Goal: Information Seeking & Learning: Check status

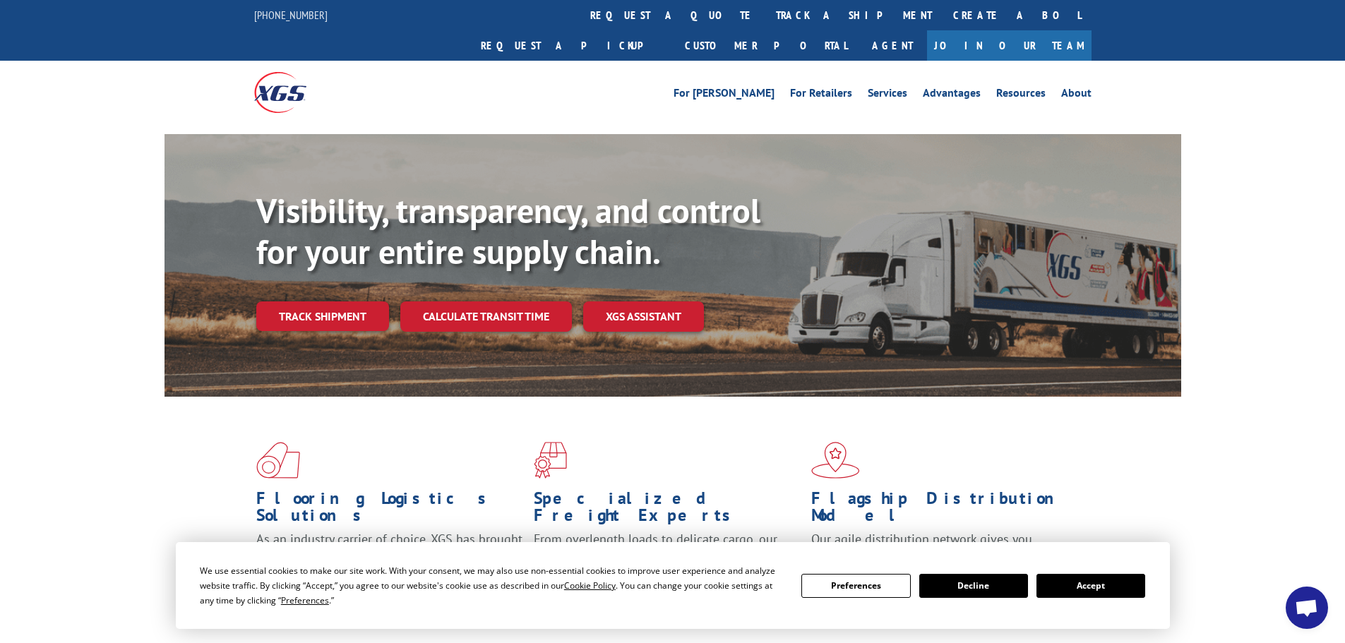
click at [765, 20] on link "track a shipment" at bounding box center [853, 15] width 177 height 30
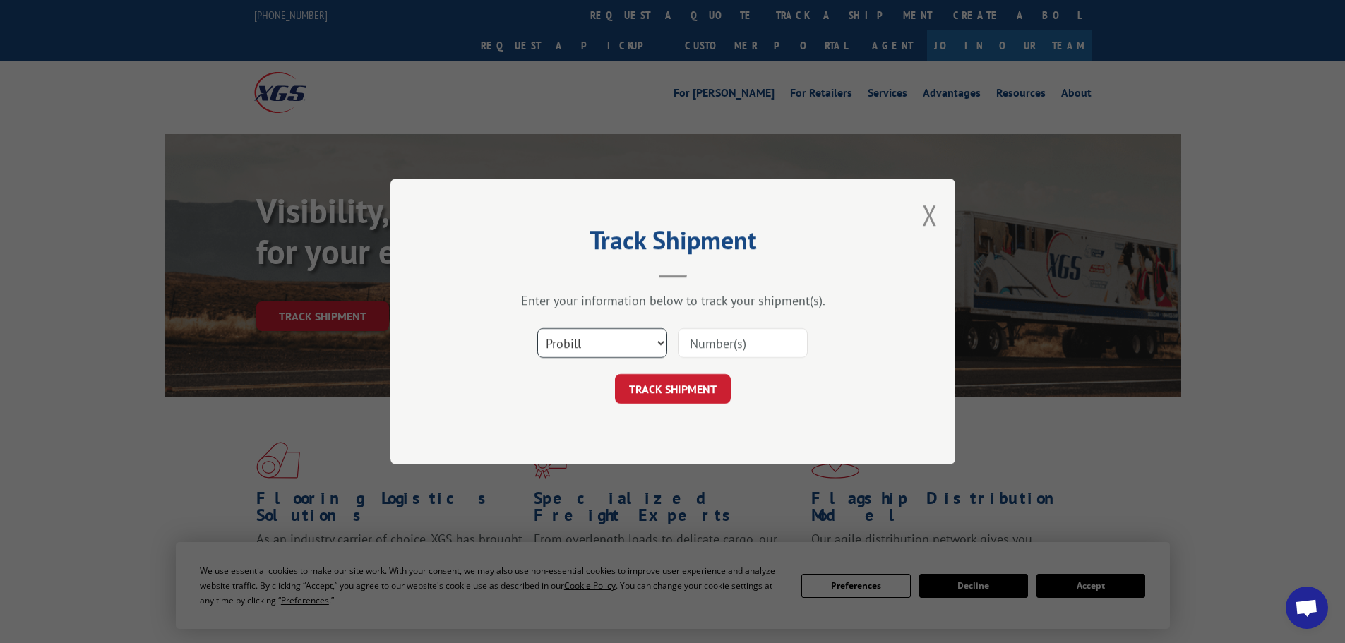
click at [627, 342] on select "Select category... Probill BOL PO" at bounding box center [602, 343] width 130 height 30
select select "bol"
click at [537, 328] on select "Select category... Probill BOL PO" at bounding box center [602, 343] width 130 height 30
click at [703, 346] on input at bounding box center [743, 343] width 130 height 30
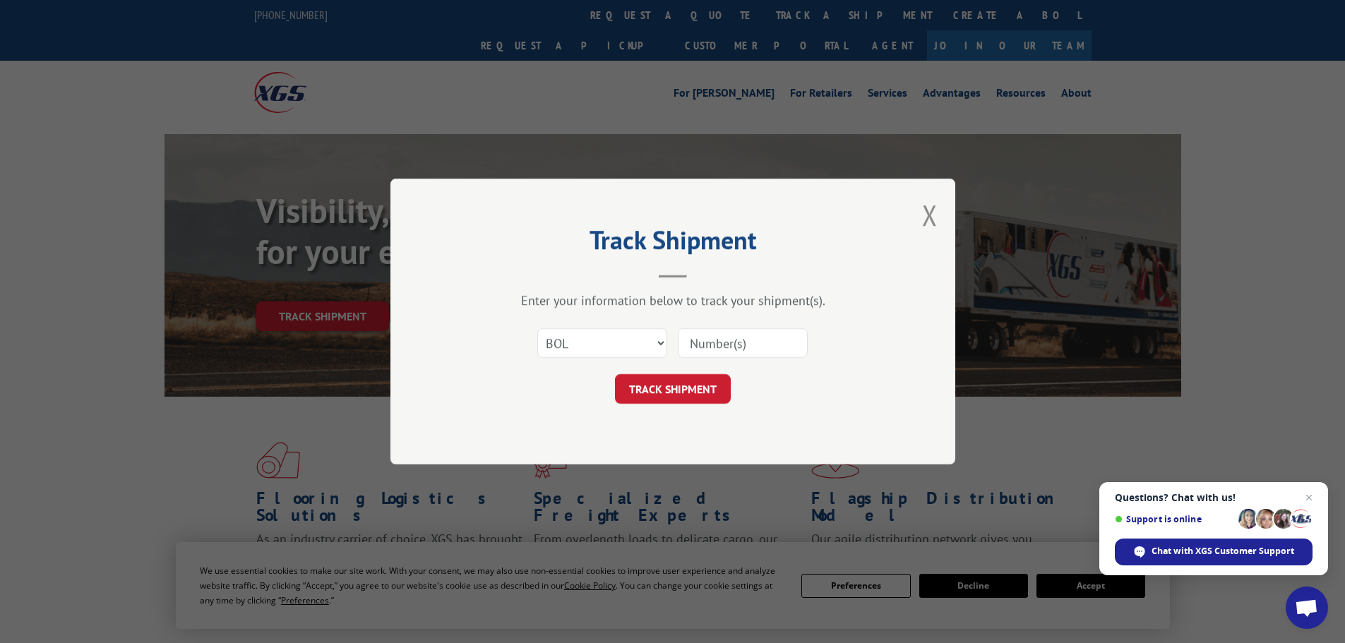
paste input "7047437"
type input "7047437"
click at [699, 383] on button "TRACK SHIPMENT" at bounding box center [673, 389] width 116 height 30
